Goal: Task Accomplishment & Management: Manage account settings

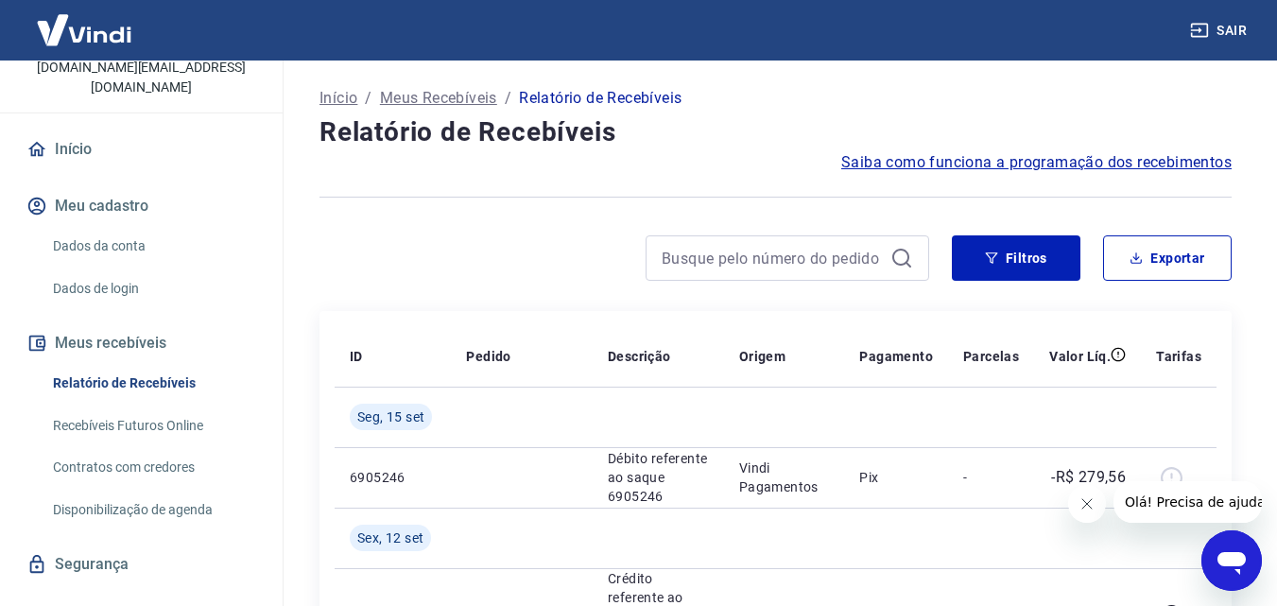
scroll to position [161, 0]
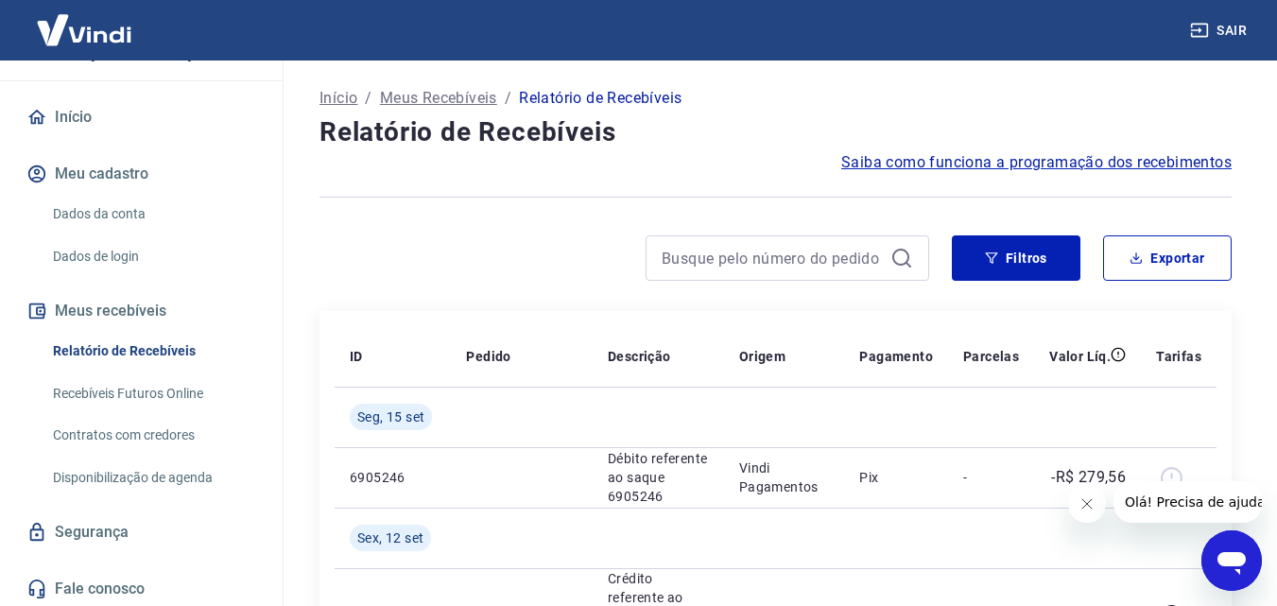
click at [93, 221] on link "Dados da conta" at bounding box center [152, 214] width 215 height 39
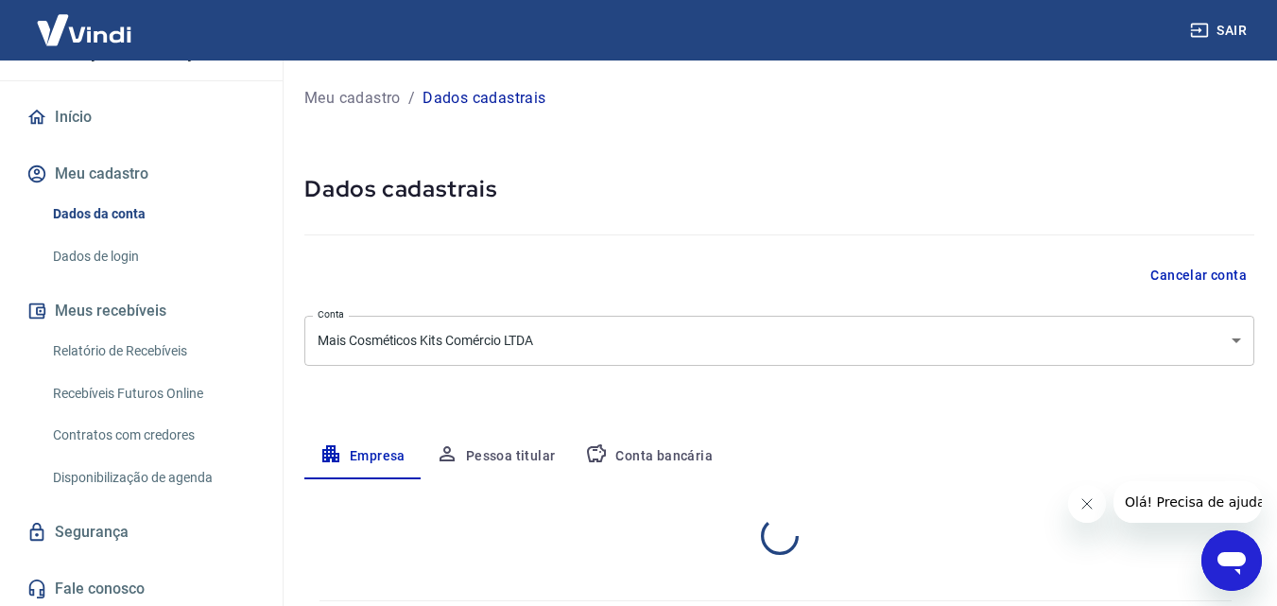
select select "RS"
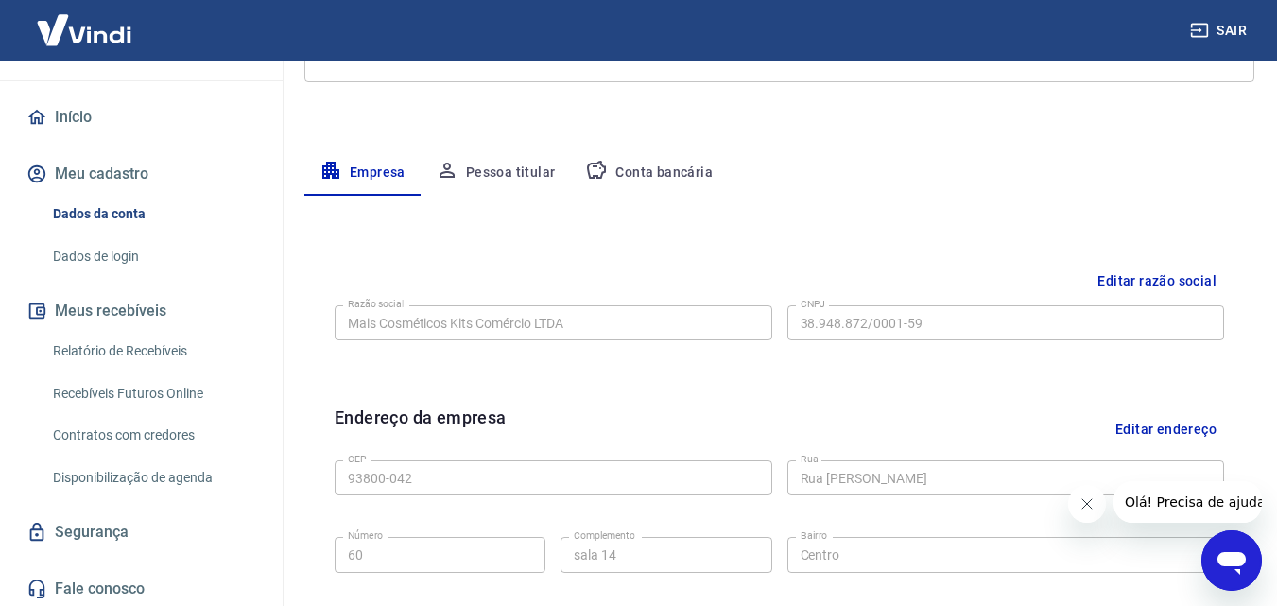
scroll to position [189, 0]
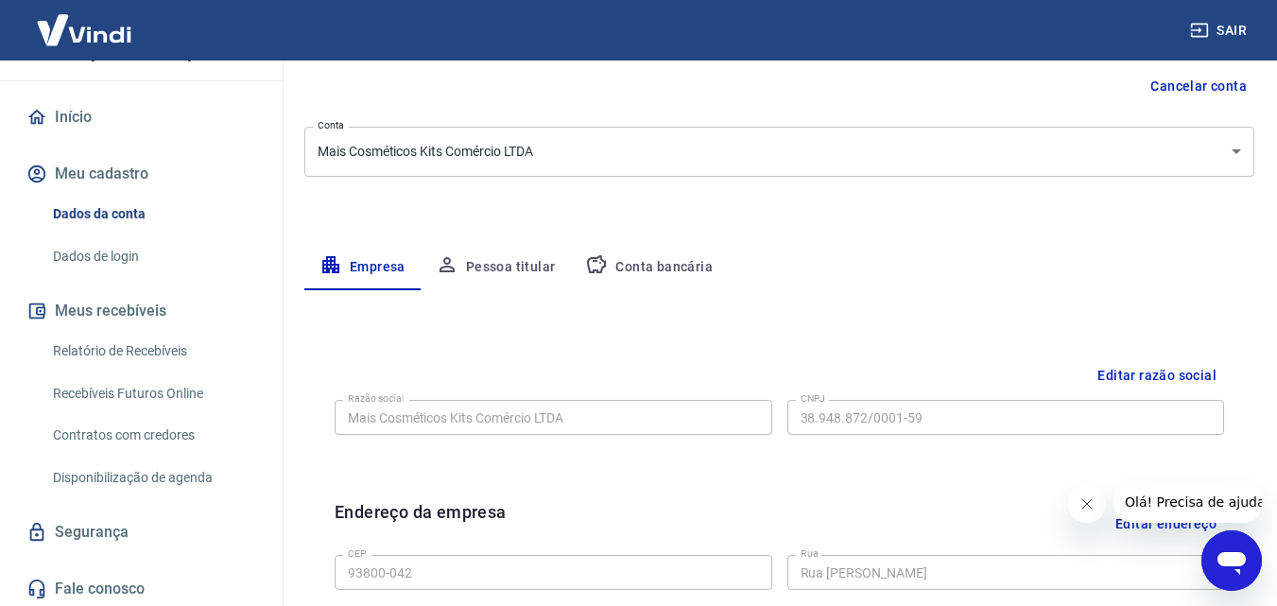
click at [673, 271] on button "Conta bancária" at bounding box center [649, 267] width 158 height 45
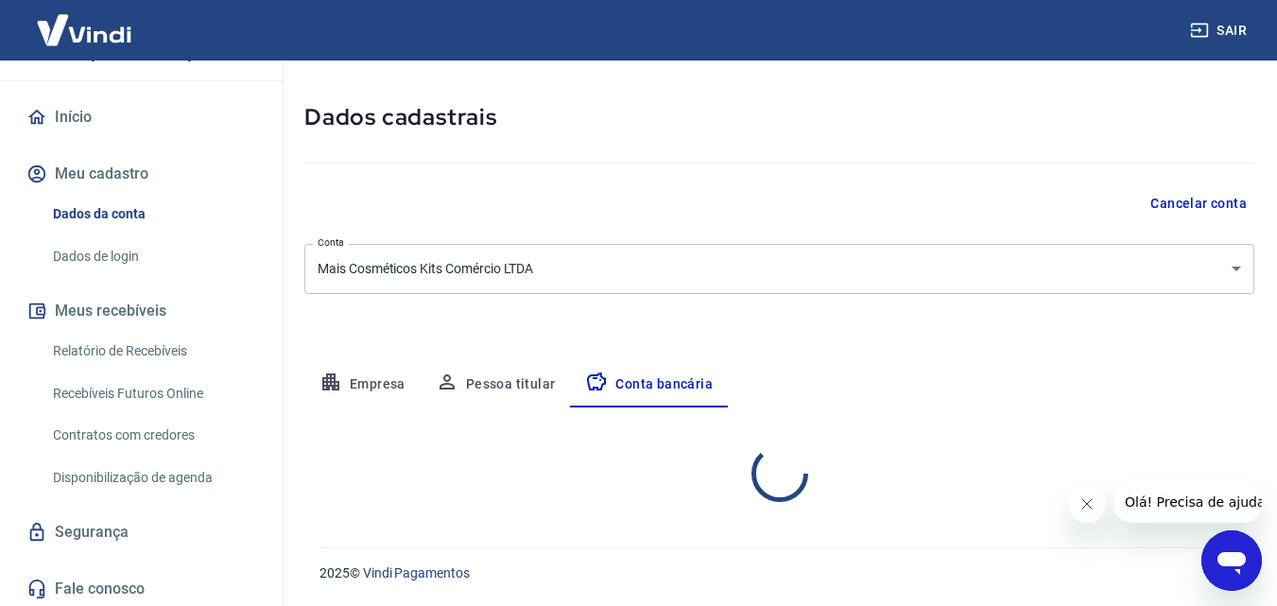
select select "1"
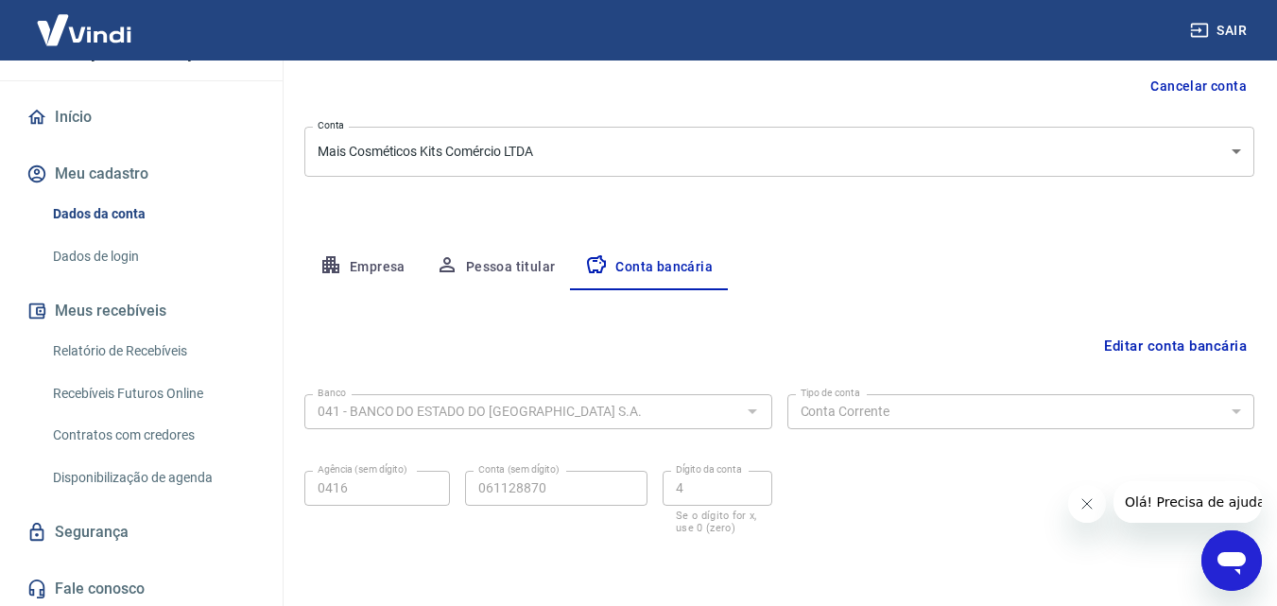
scroll to position [255, 0]
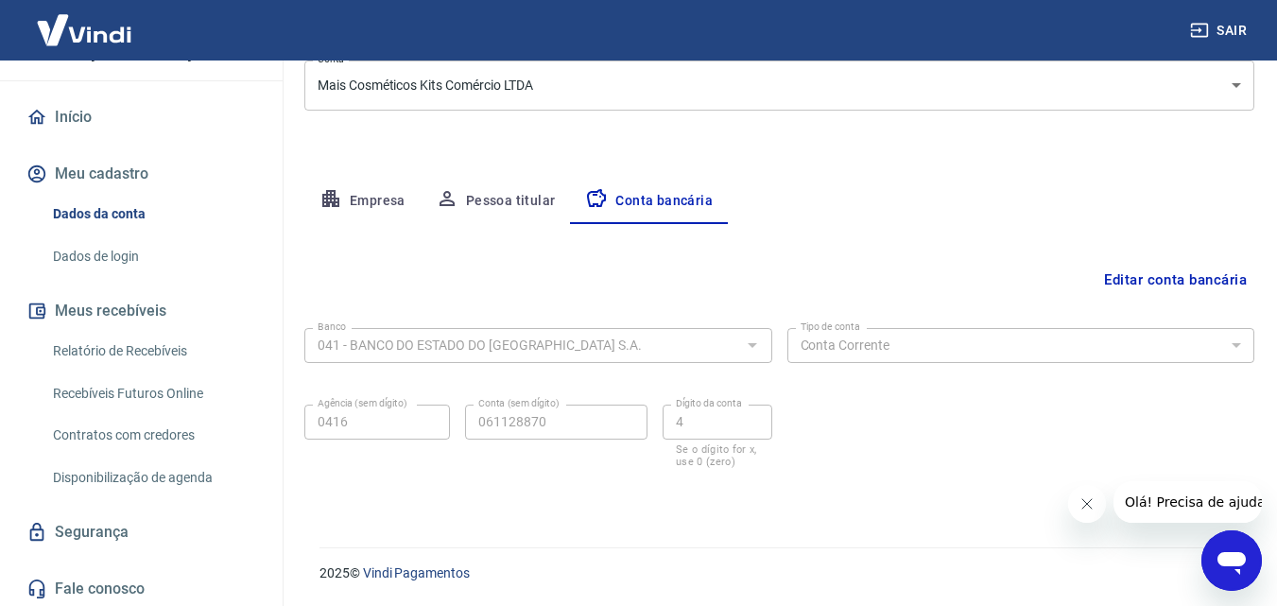
click at [1240, 554] on icon "Abrir janela de mensagens" at bounding box center [1232, 563] width 28 height 23
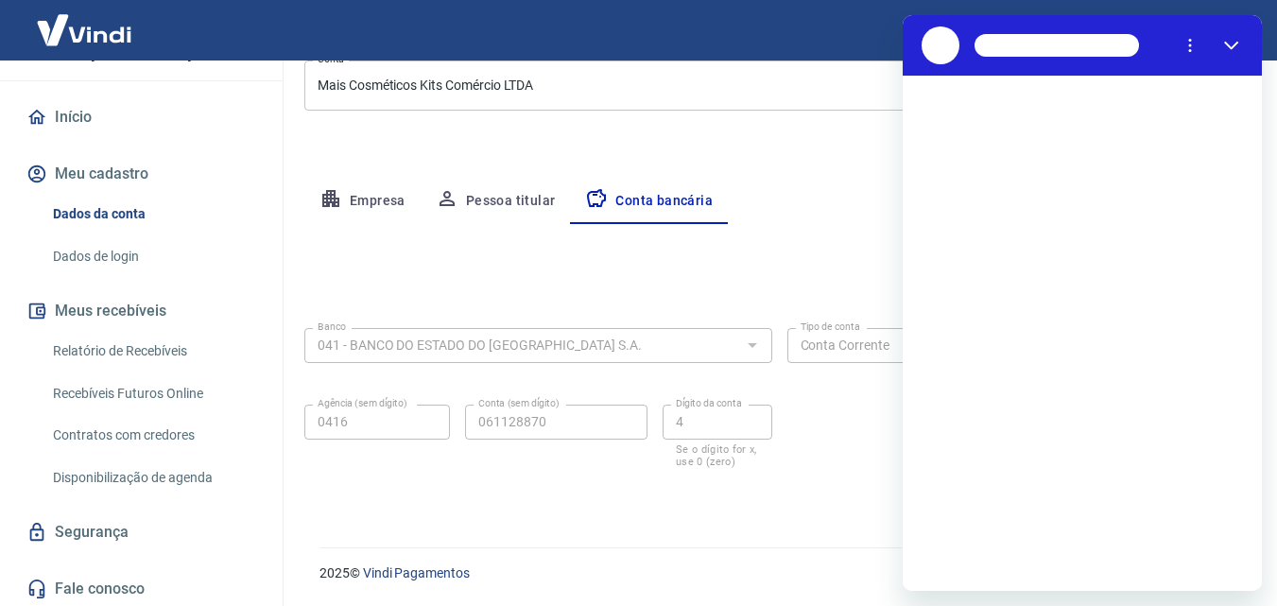
scroll to position [0, 0]
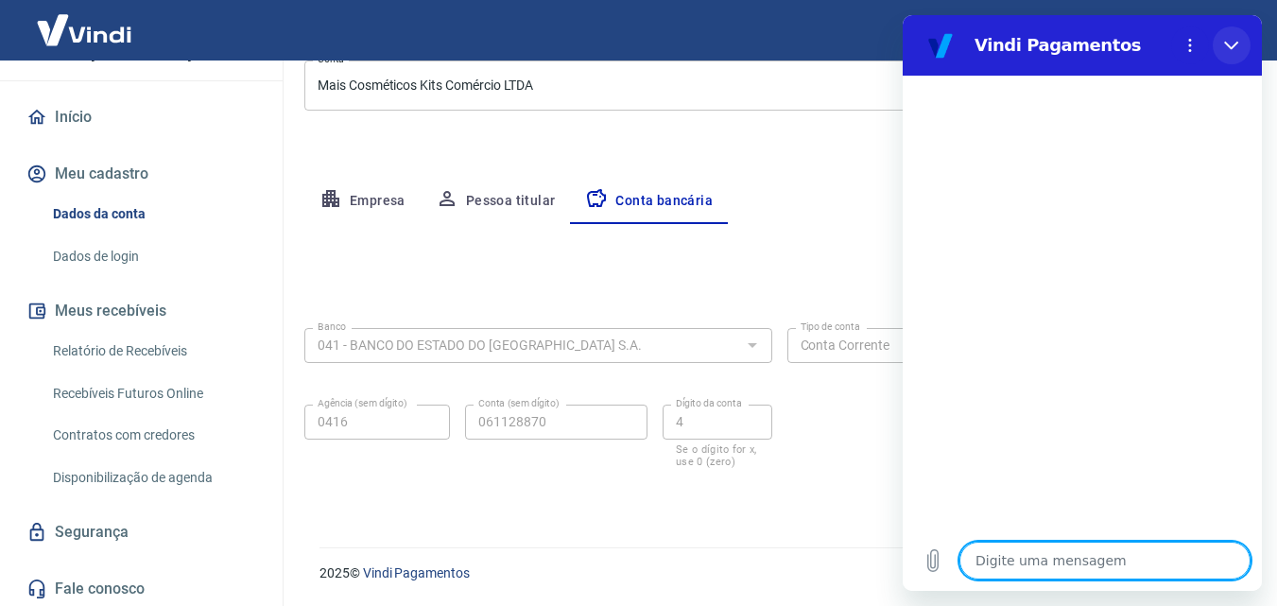
click at [1230, 43] on icon "Fechar" at bounding box center [1231, 45] width 15 height 15
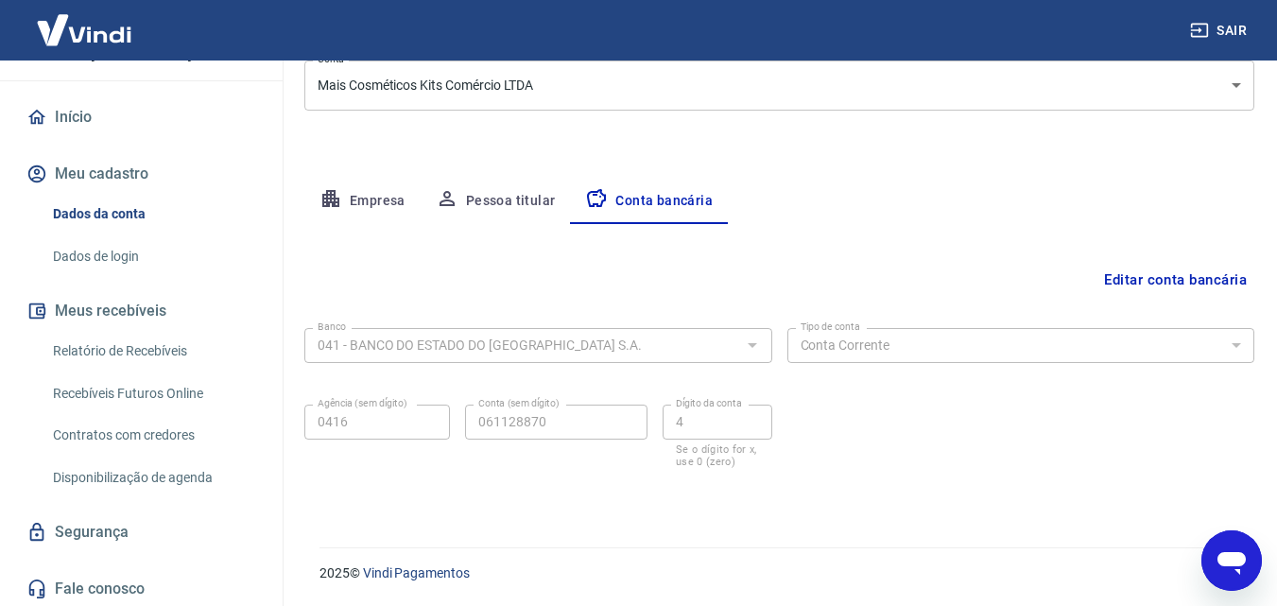
click at [1236, 564] on icon "Abrir janela de mensagens" at bounding box center [1232, 563] width 28 height 23
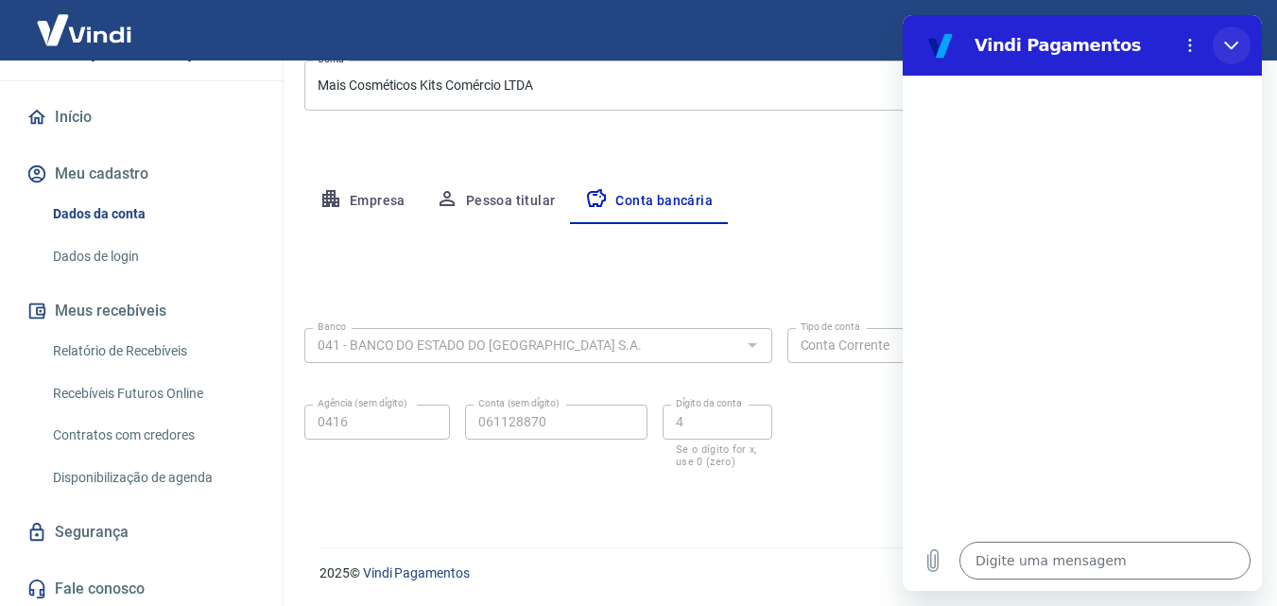
click at [1235, 48] on icon "Fechar" at bounding box center [1231, 45] width 15 height 15
type textarea "x"
